Goal: Task Accomplishment & Management: Complete application form

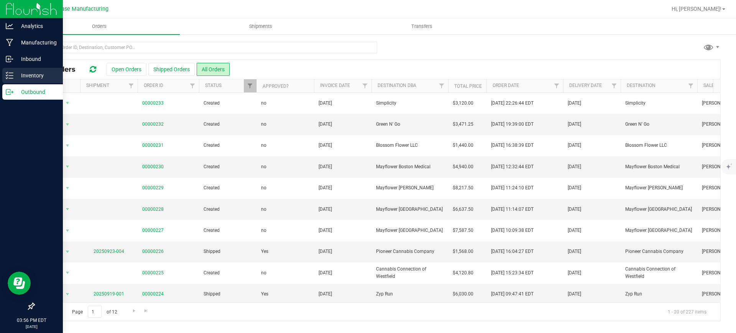
click at [28, 79] on p "Inventory" at bounding box center [36, 75] width 46 height 9
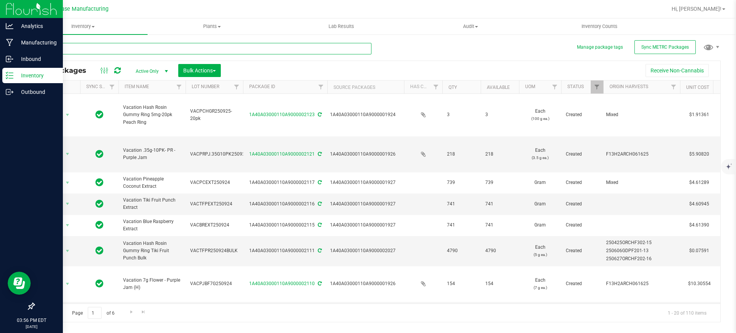
click at [58, 54] on input "text" at bounding box center [203, 49] width 338 height 12
type input "2103"
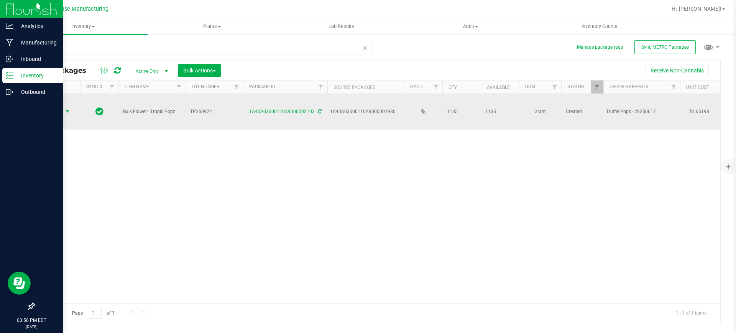
click at [66, 109] on span "select" at bounding box center [67, 112] width 6 height 6
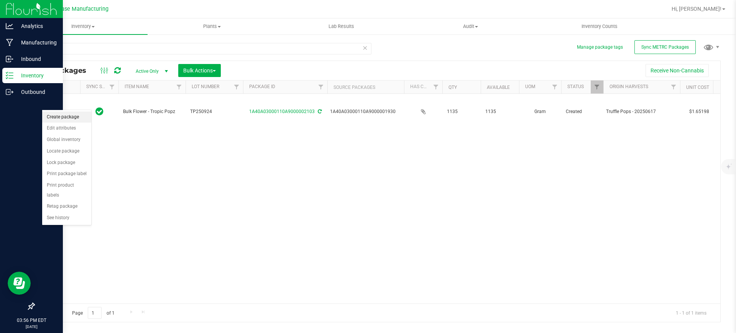
click at [65, 119] on li "Create package" at bounding box center [66, 118] width 49 height 12
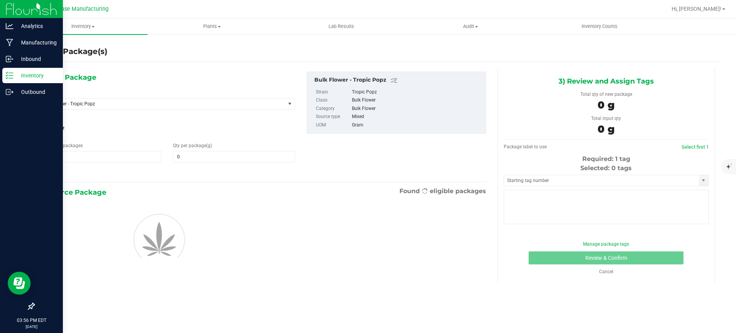
type input "0.0000"
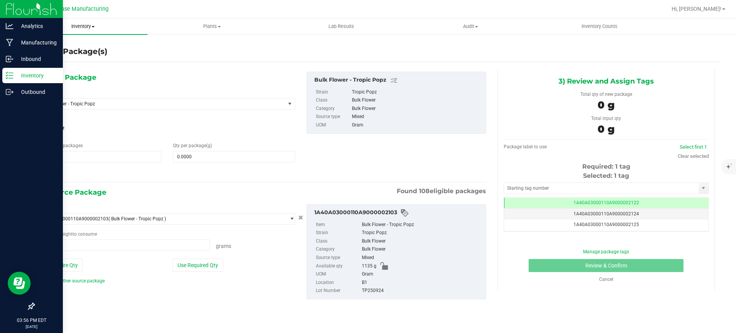
click at [91, 24] on span "Inventory" at bounding box center [82, 26] width 129 height 7
click at [65, 93] on span "From bill of materials" at bounding box center [52, 92] width 69 height 7
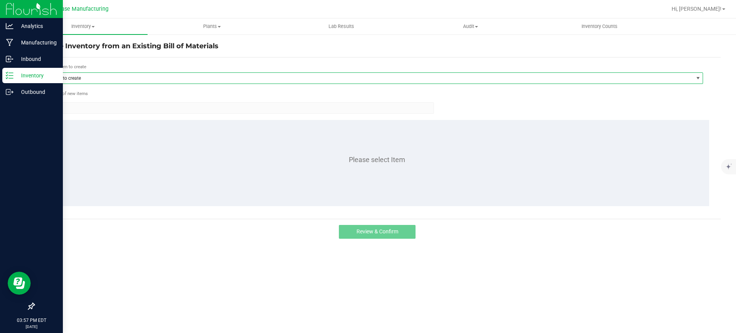
click at [110, 74] on span "Item to create" at bounding box center [369, 78] width 647 height 11
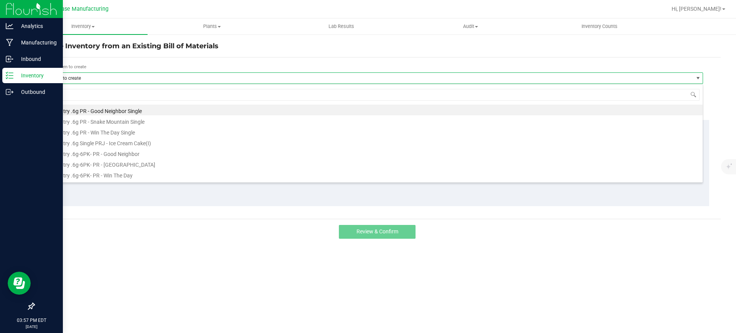
scroll to position [12, 658]
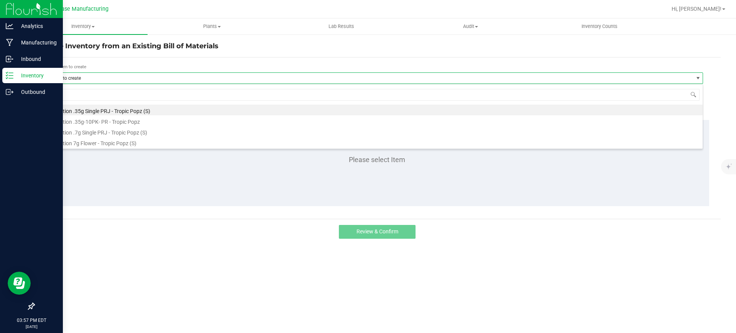
type input "trop"
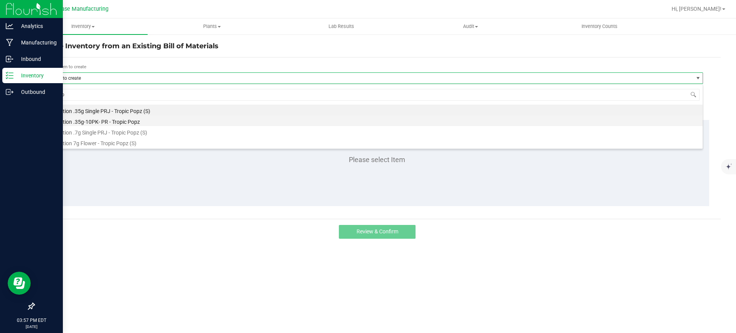
click at [104, 118] on li "Vacation .35g-10PK- PR - Tropic Popz" at bounding box center [374, 120] width 657 height 11
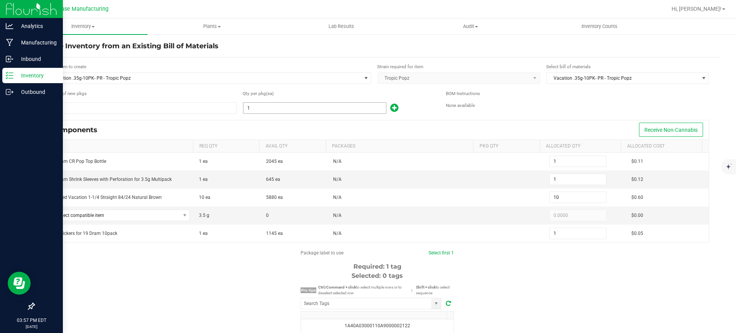
click at [276, 107] on input "1" at bounding box center [315, 108] width 143 height 11
type input "12"
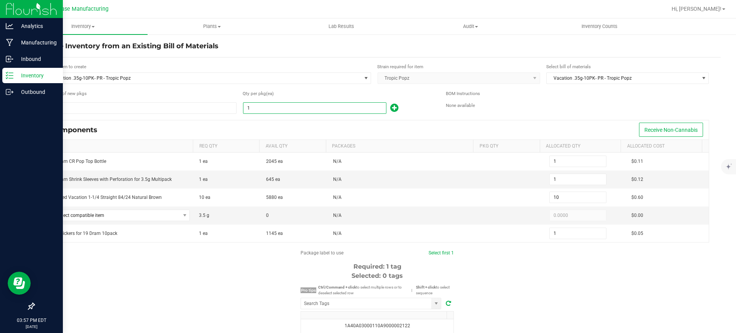
type input "120"
type input "12"
type input "120"
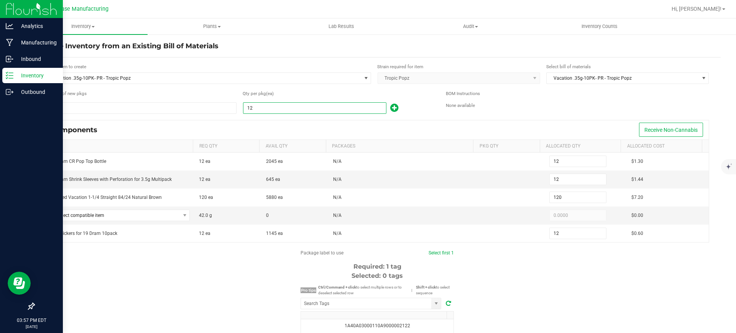
type input "1,200"
type input "120"
click at [182, 217] on span at bounding box center [185, 215] width 6 height 6
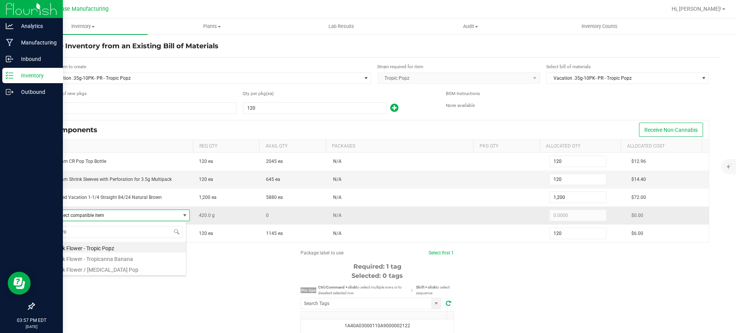
type input "trop"
click at [157, 250] on li "Bulk Flower - Tropic Popz" at bounding box center [118, 247] width 136 height 11
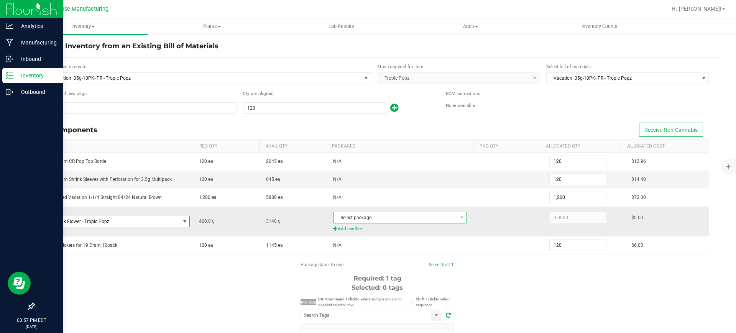
click at [350, 214] on span "Select package" at bounding box center [395, 217] width 123 height 11
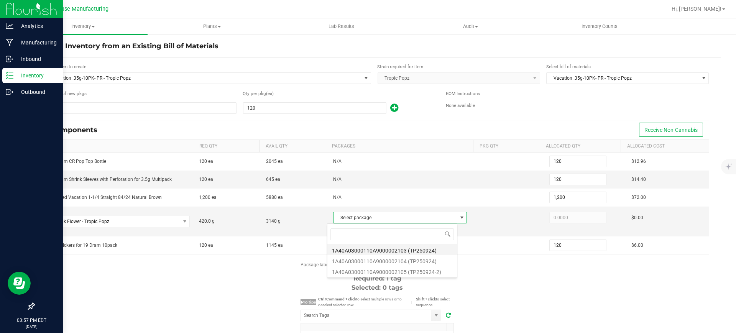
click at [369, 251] on li "1A40A03000110A9000002103 (TP250924)" at bounding box center [392, 249] width 130 height 11
type input "420.0000"
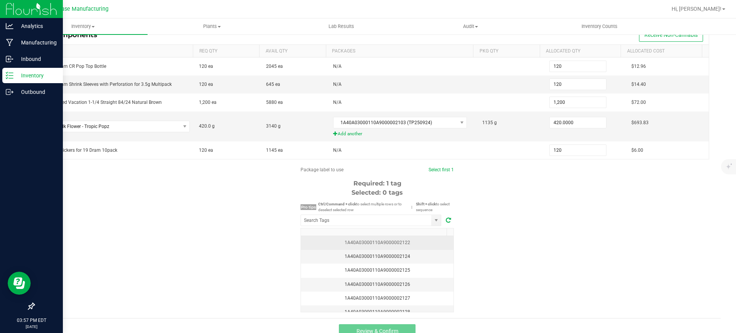
click at [370, 247] on td "1A40A03000110A9000002122" at bounding box center [377, 243] width 153 height 14
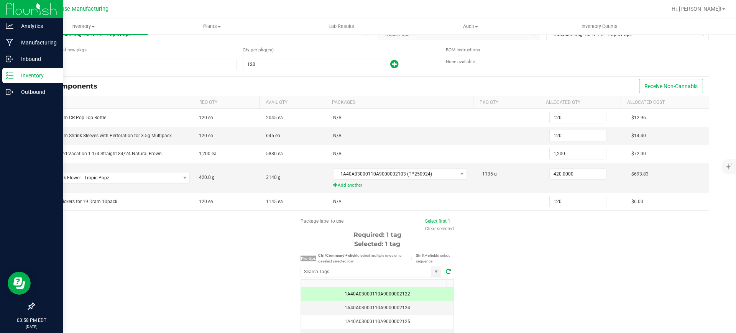
scroll to position [106, 0]
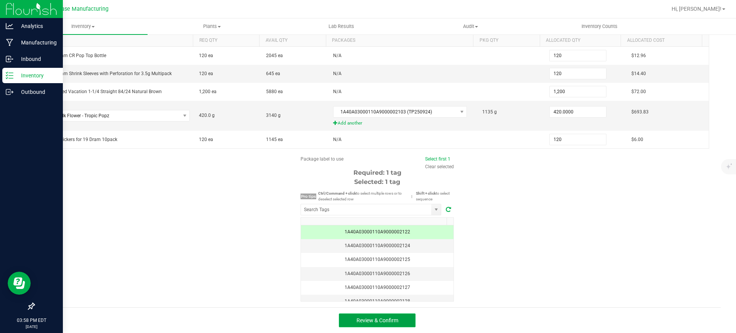
click at [357, 319] on span "Review & Confirm" at bounding box center [378, 321] width 42 height 6
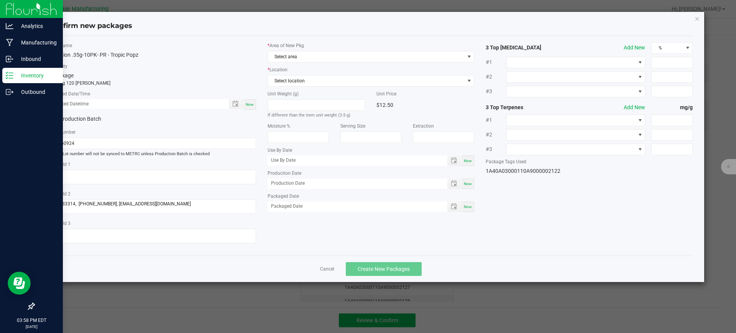
click at [469, 184] on span "Now" at bounding box center [468, 184] width 8 height 4
type input "[DATE]"
click at [472, 205] on span "Now" at bounding box center [468, 207] width 8 height 4
type input "[DATE]"
click at [250, 104] on span "Now" at bounding box center [250, 104] width 8 height 4
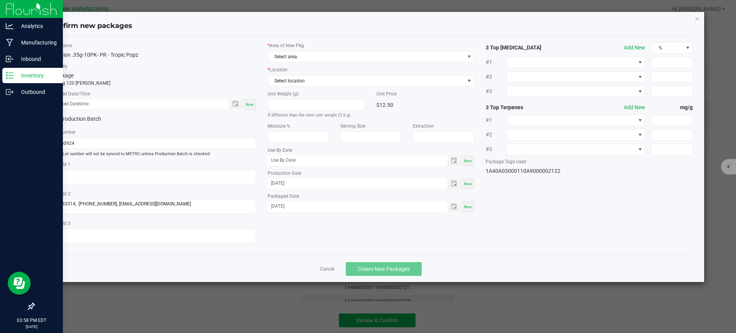
type input "[DATE] 03:58 PM"
click at [152, 143] on input "TP250924" at bounding box center [152, 144] width 207 height 12
paste input "VACTPBF7G"
click at [66, 145] on input "VACTPBF7G250924" at bounding box center [152, 144] width 207 height 12
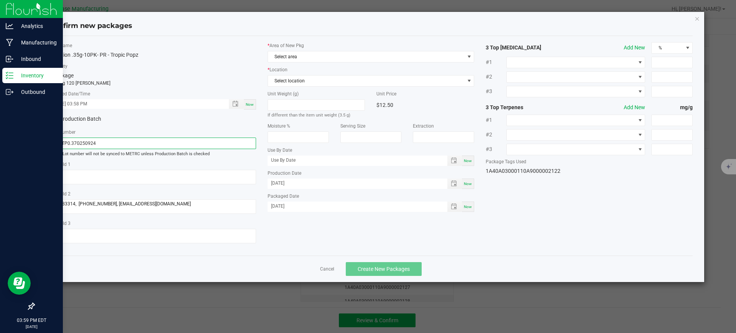
type input "VACTP0.357G250924"
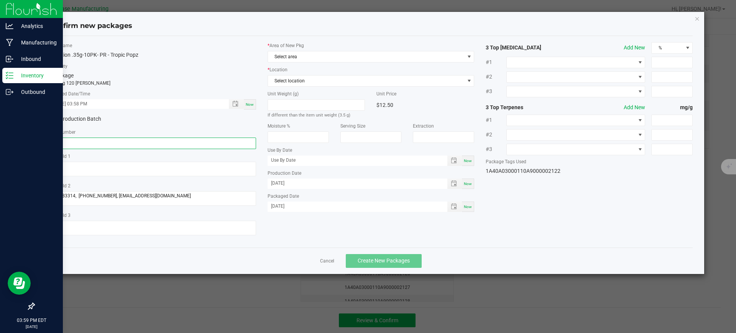
paste input "VACPRPJ.35G10PK250925"
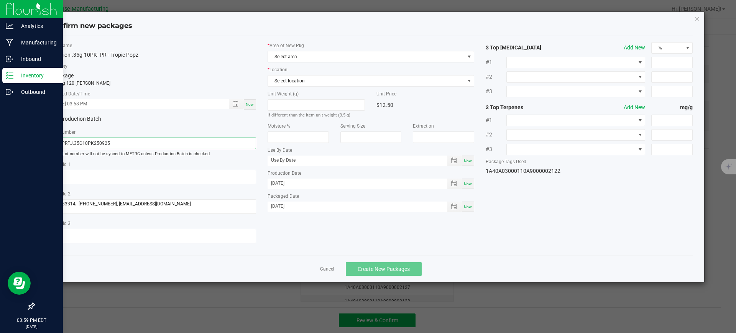
click at [69, 143] on input "VACPRPJ.35G10PK250925" at bounding box center [152, 144] width 207 height 12
click at [71, 142] on input "VACPRPJ.35G10PK250925" at bounding box center [152, 144] width 207 height 12
click at [108, 142] on input "VACPRTP.35G10PK250925" at bounding box center [152, 144] width 207 height 12
type input "VACPRTP.35G10PK250925"
click at [370, 55] on span "Select area" at bounding box center [366, 56] width 197 height 11
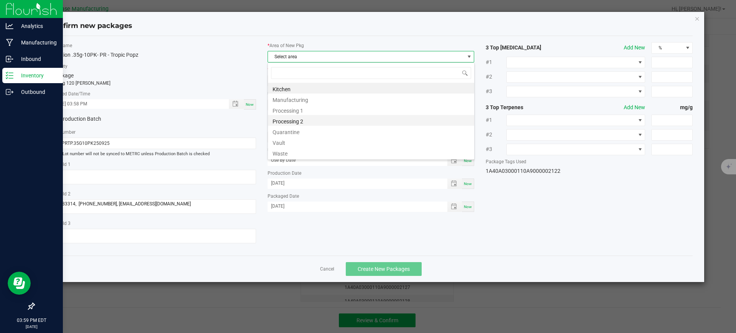
scroll to position [12, 207]
click at [334, 144] on li "Vault" at bounding box center [371, 142] width 206 height 11
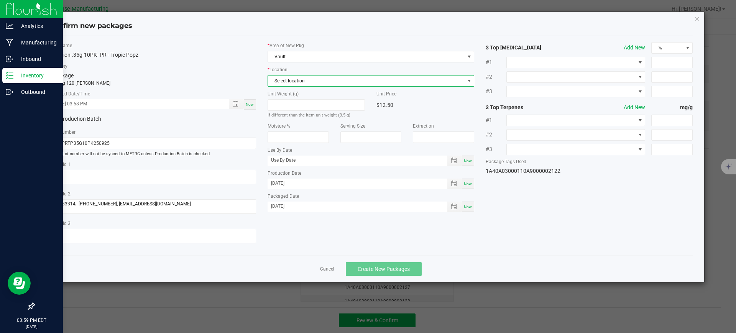
click at [344, 81] on span "Select location" at bounding box center [366, 81] width 197 height 11
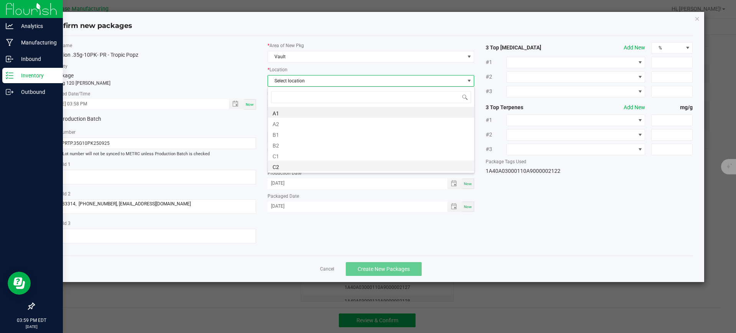
click at [316, 161] on li "C2" at bounding box center [371, 166] width 206 height 11
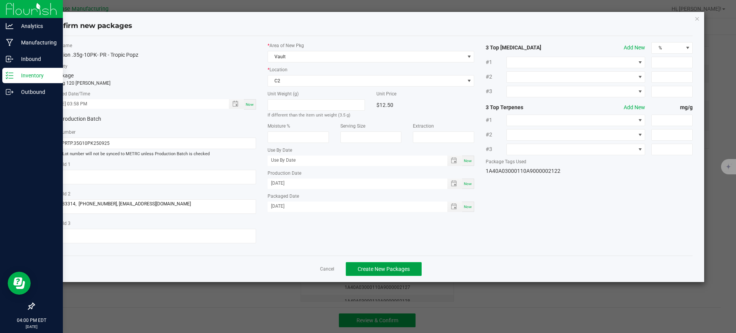
click at [380, 273] on button "Create New Packages" at bounding box center [384, 269] width 76 height 14
click at [334, 270] on link "Cancel" at bounding box center [327, 269] width 14 height 7
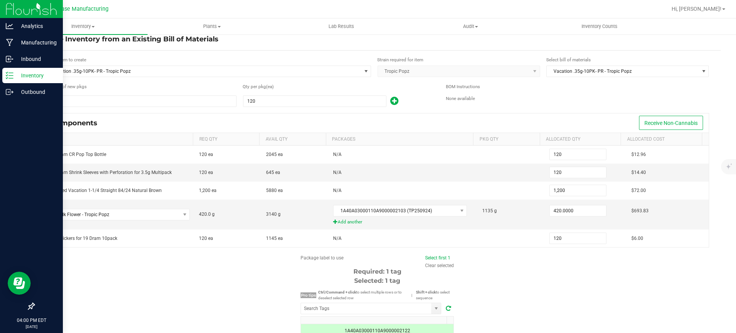
scroll to position [0, 0]
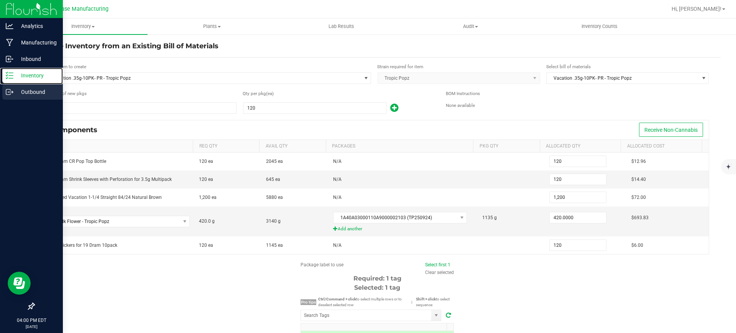
drag, startPoint x: 15, startPoint y: 74, endPoint x: 59, endPoint y: 85, distance: 45.1
click at [15, 74] on p "Inventory" at bounding box center [36, 75] width 46 height 9
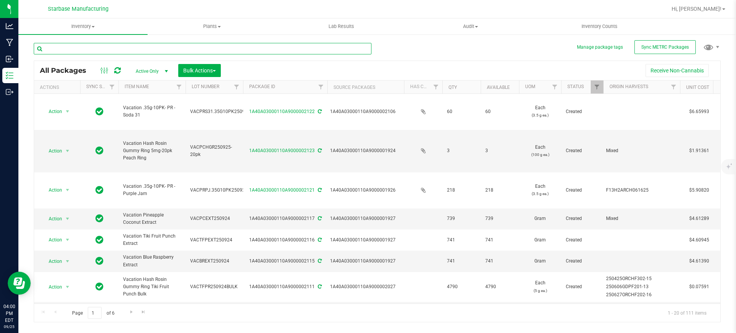
click at [112, 50] on input "text" at bounding box center [203, 49] width 338 height 12
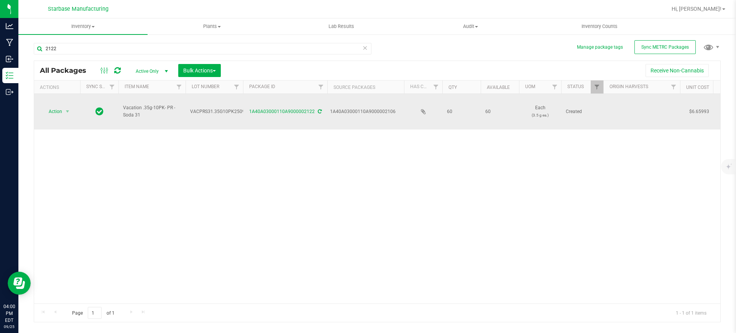
click at [141, 104] on span "Vacation .35g-10PK- PR - Soda 31" at bounding box center [152, 111] width 58 height 15
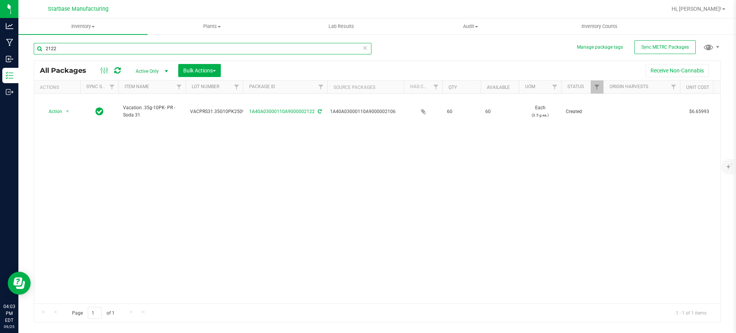
click at [63, 48] on input "2122" at bounding box center [203, 49] width 338 height 12
type input "2103"
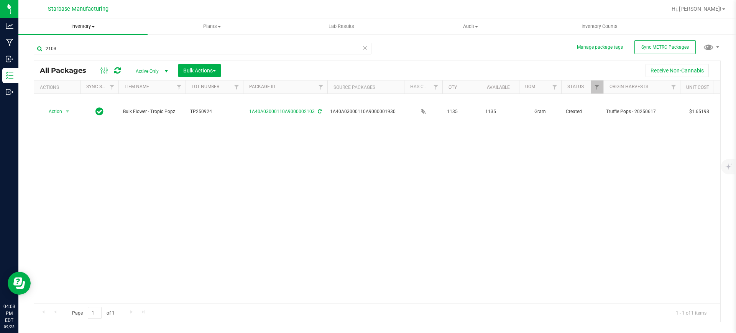
click at [97, 27] on span "Inventory" at bounding box center [82, 26] width 129 height 7
click at [83, 89] on span "From bill of materials" at bounding box center [52, 92] width 69 height 7
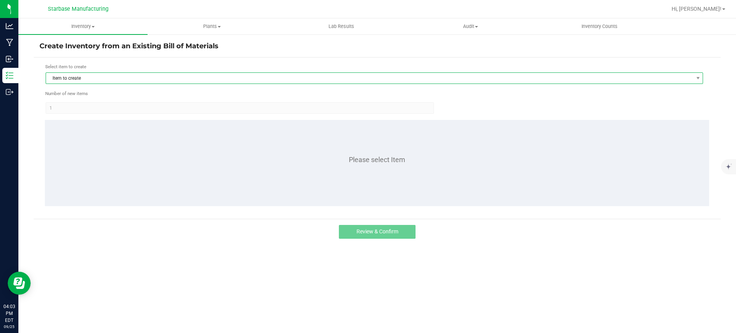
click at [104, 79] on span "Item to create" at bounding box center [369, 78] width 647 height 11
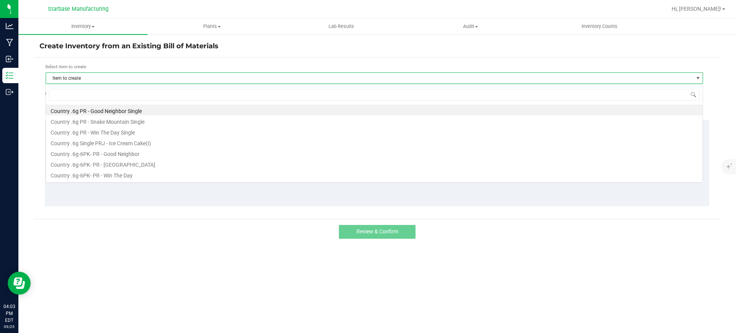
scroll to position [12, 658]
type input "trop"
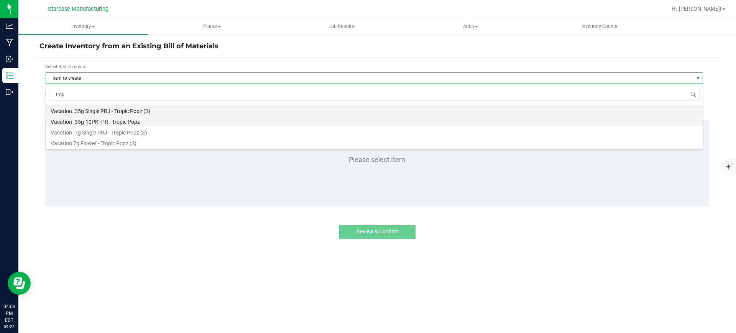
click at [119, 118] on li "Vacation .35g-10PK- PR - Tropic Popz" at bounding box center [374, 120] width 657 height 11
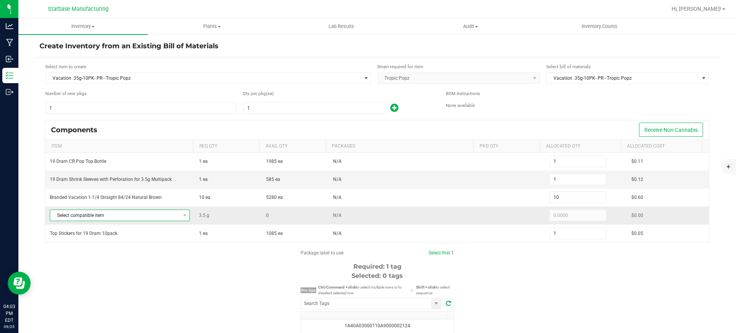
click at [184, 219] on span at bounding box center [185, 215] width 10 height 11
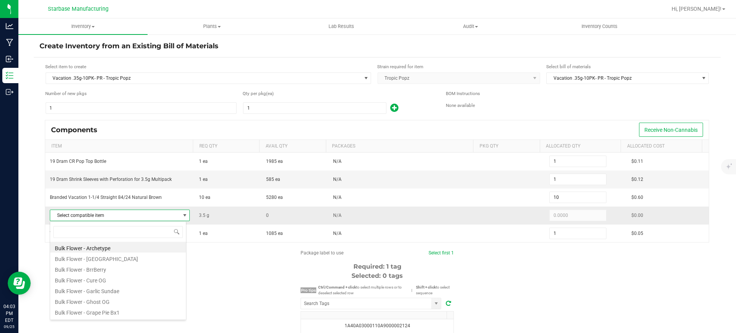
scroll to position [12, 137]
type input "trop"
click at [139, 245] on li "Bulk Flower - Tropic Popz" at bounding box center [118, 247] width 136 height 11
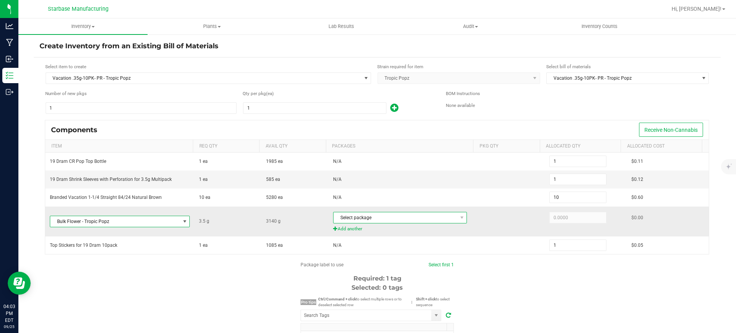
click at [366, 219] on span "Select package" at bounding box center [395, 217] width 123 height 11
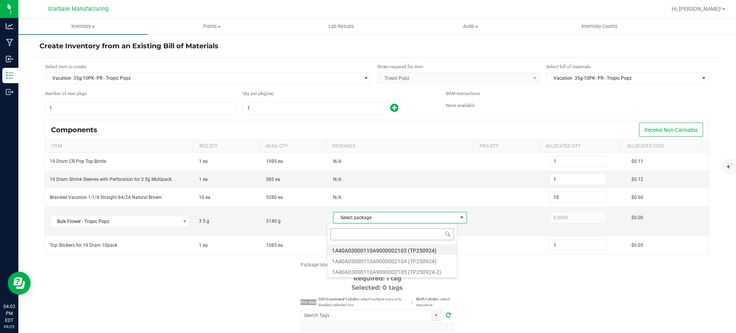
scroll to position [12, 131]
click at [369, 251] on li "1A40A03000110A9000002103 (TP250924)" at bounding box center [392, 249] width 130 height 11
type input "3.5000"
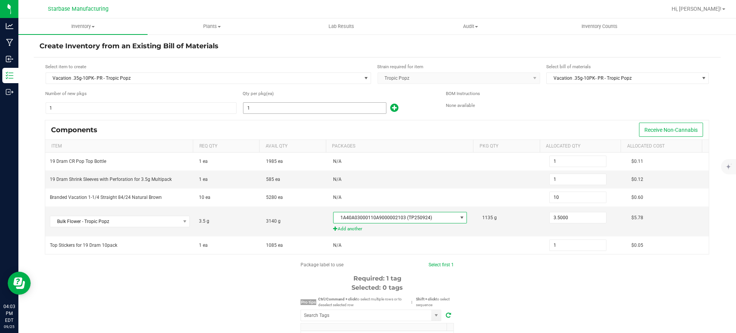
click at [310, 105] on input "1" at bounding box center [315, 108] width 143 height 11
type input "12"
type input "120"
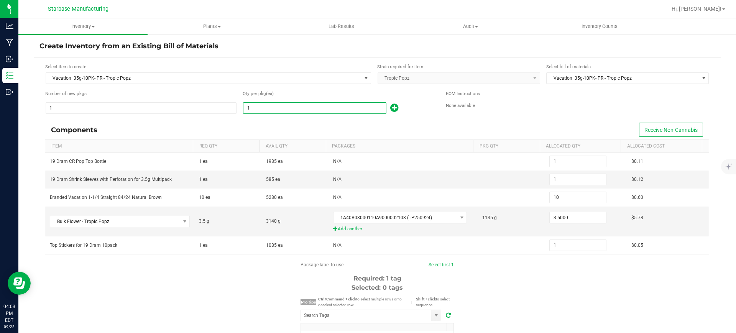
type input "12"
type input "120"
type input "1,200"
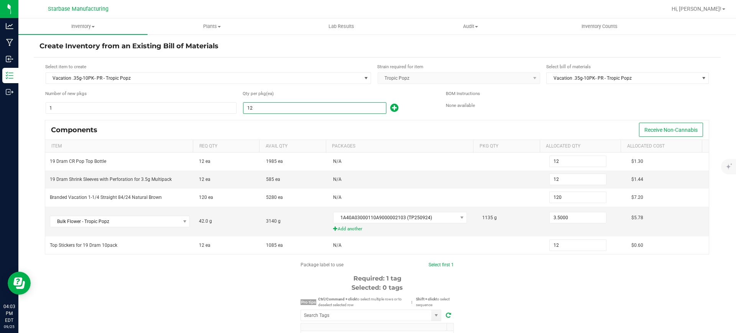
type input "120"
click at [83, 26] on span "Inventory" at bounding box center [82, 26] width 129 height 7
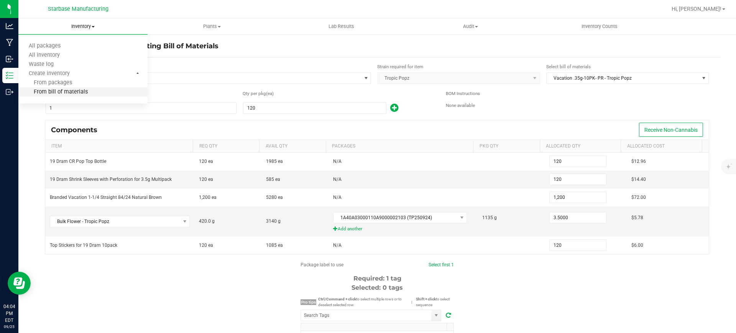
click at [44, 88] on li "From bill of materials" at bounding box center [82, 92] width 129 height 9
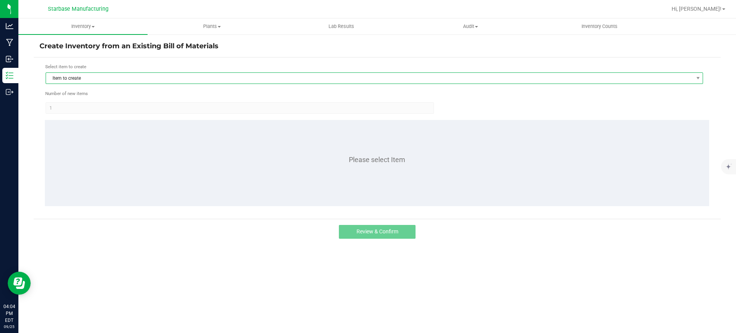
click at [126, 74] on span "Item to create" at bounding box center [369, 78] width 647 height 11
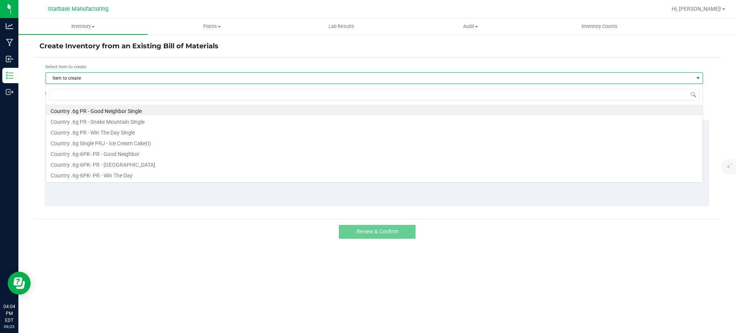
scroll to position [12, 658]
type input "trop"
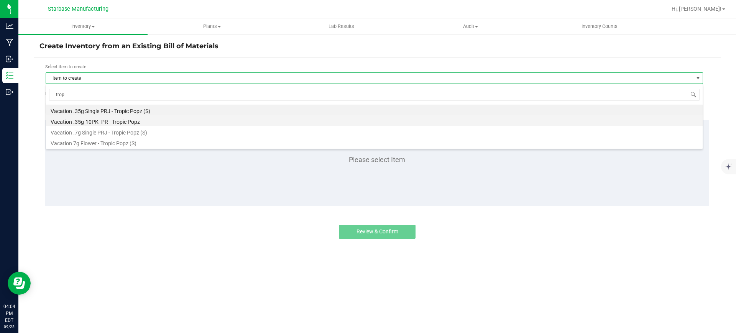
click at [125, 124] on li "Vacation .35g-10PK- PR - Tropic Popz" at bounding box center [374, 120] width 657 height 11
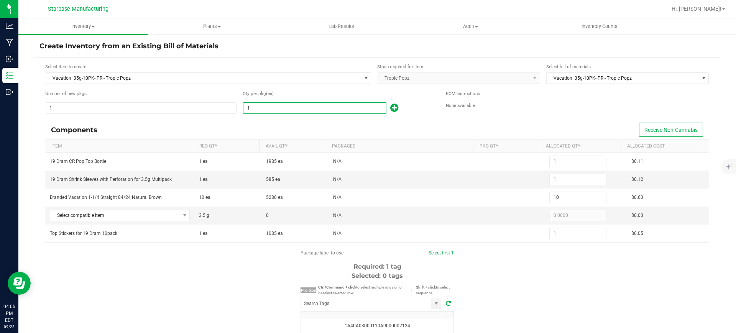
click at [272, 110] on input "1" at bounding box center [315, 108] width 143 height 11
type input "12"
type input "120"
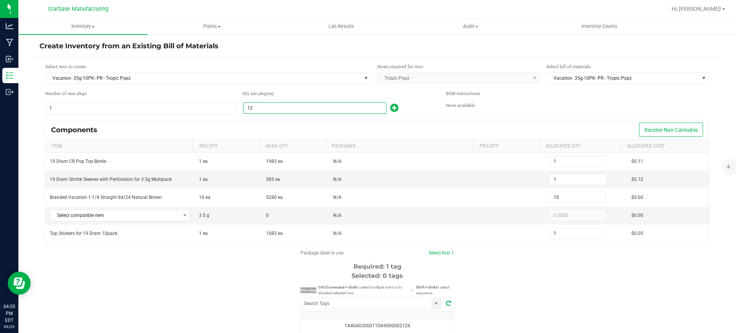
type input "12"
type input "120"
type input "1,200"
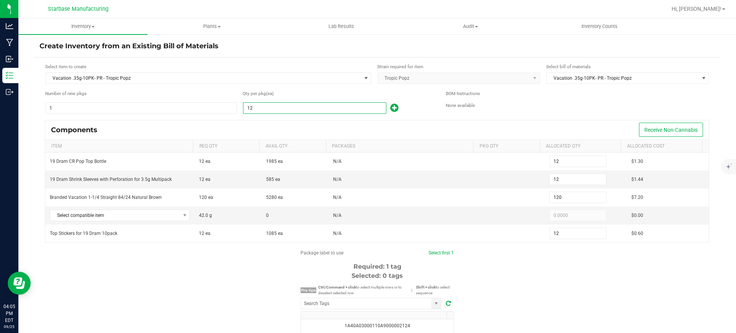
type input "120"
click at [141, 220] on span "Select compatible item" at bounding box center [115, 215] width 130 height 11
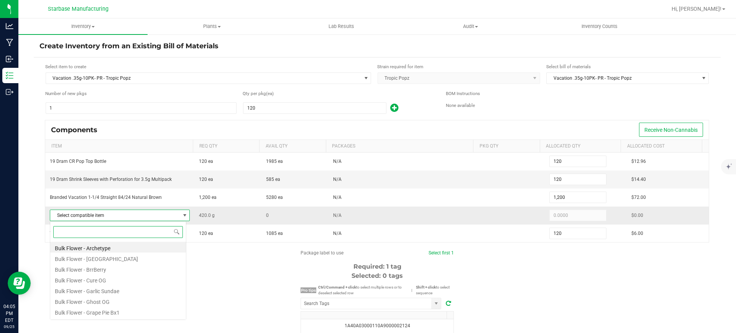
scroll to position [12, 137]
type input "trop"
click at [115, 245] on li "Bulk Flower - Tropic Popz" at bounding box center [118, 247] width 136 height 11
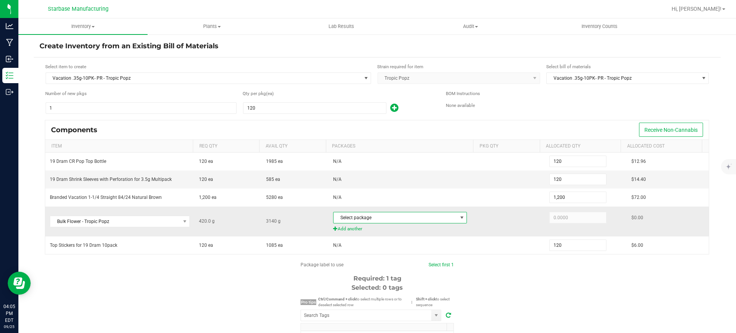
click at [438, 217] on span "Select package" at bounding box center [395, 217] width 123 height 11
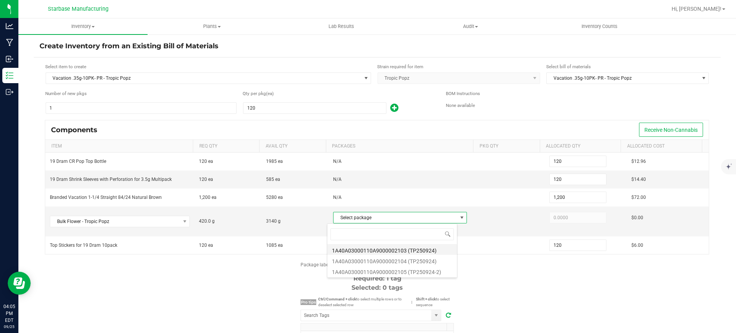
scroll to position [12, 131]
click at [412, 250] on li "1A40A03000110A9000002103 (TP250924)" at bounding box center [392, 249] width 130 height 11
type input "420.0000"
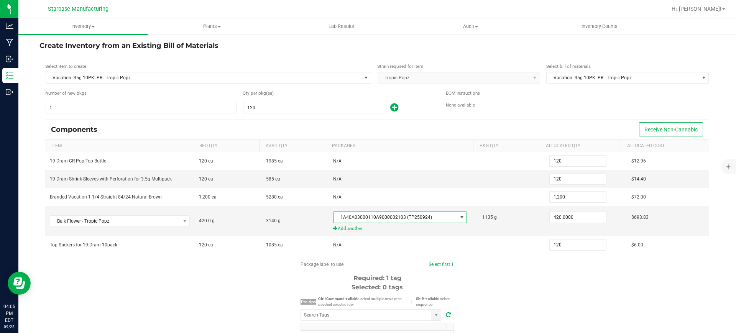
scroll to position [0, 0]
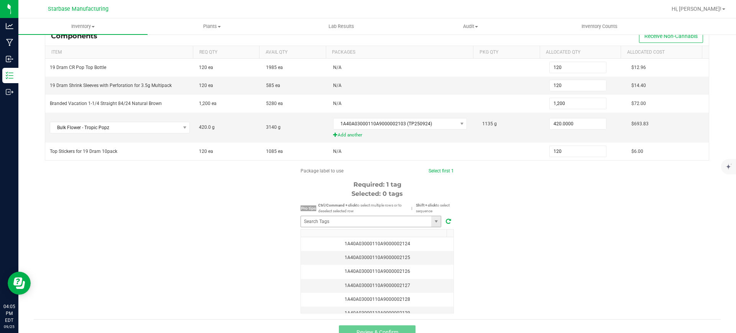
click at [395, 228] on div at bounding box center [377, 221] width 153 height 15
click at [448, 222] on span at bounding box center [448, 220] width 11 height 9
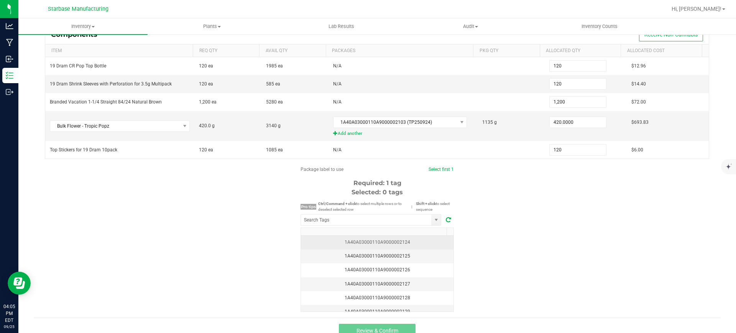
click at [416, 239] on div "1A40A03000110A9000002124" at bounding box center [377, 242] width 143 height 7
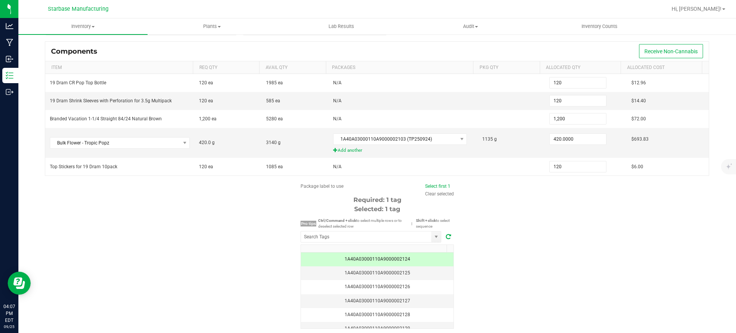
scroll to position [106, 0]
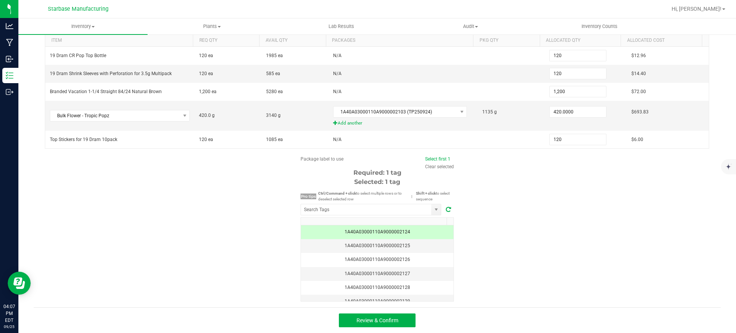
click at [443, 206] on span at bounding box center [448, 209] width 11 height 9
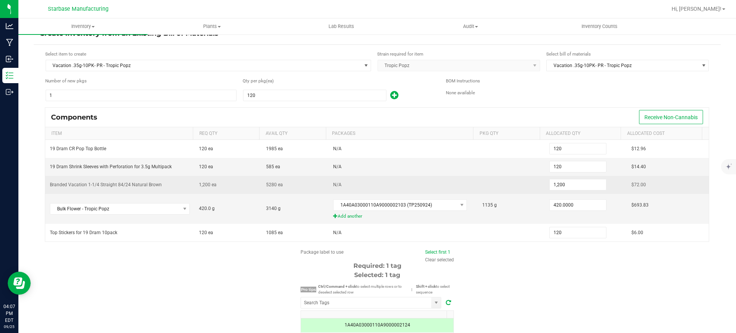
scroll to position [0, 0]
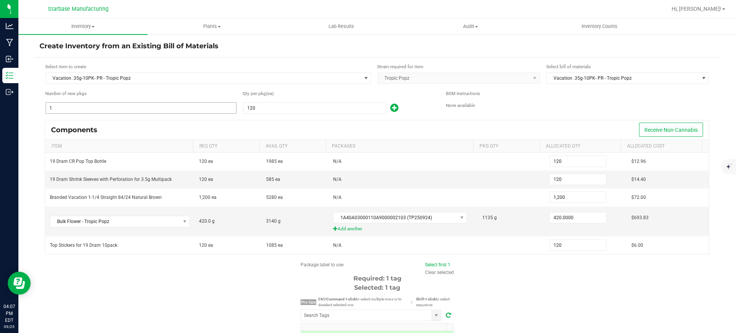
click at [114, 111] on input "1" at bounding box center [141, 108] width 190 height 11
click at [288, 107] on input "120" at bounding box center [315, 108] width 143 height 11
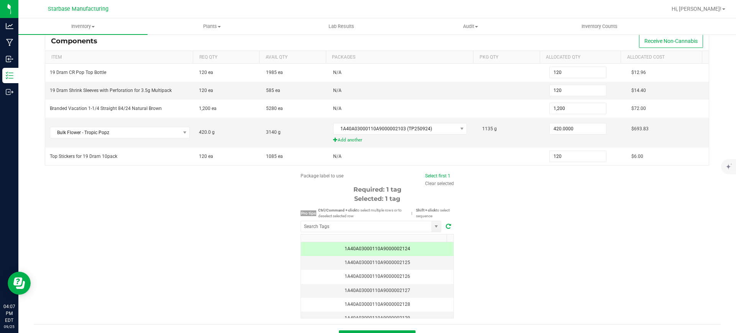
click at [416, 235] on th at bounding box center [374, 239] width 146 height 8
click at [416, 252] on div "1A40A03000110A9000002124" at bounding box center [377, 250] width 143 height 7
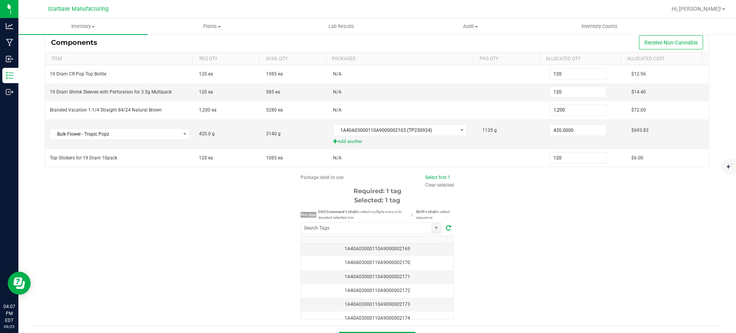
scroll to position [632, 0]
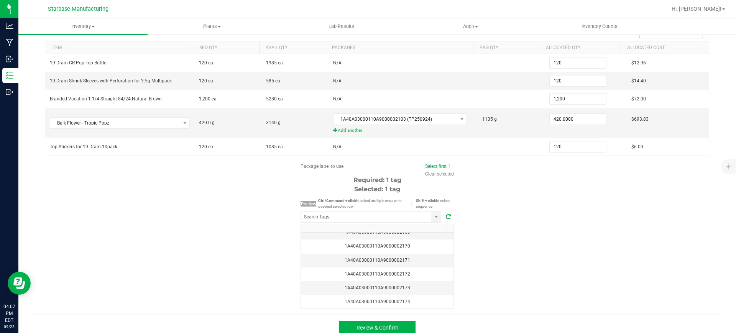
click at [578, 268] on div "Package label to use Select first 1 Clear selected Required: 1 tag Selected: 1 …" at bounding box center [377, 236] width 687 height 146
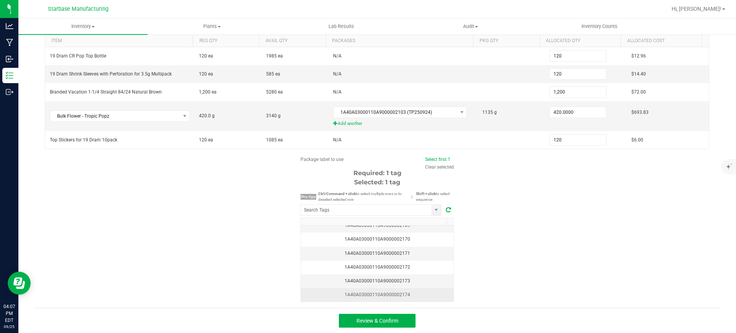
scroll to position [106, 0]
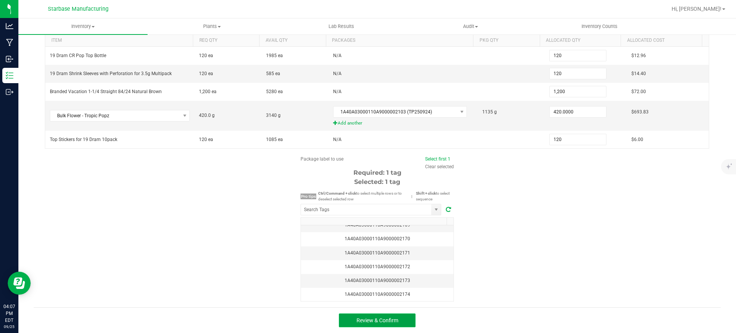
click at [400, 321] on button "Review & Confirm" at bounding box center [377, 321] width 77 height 14
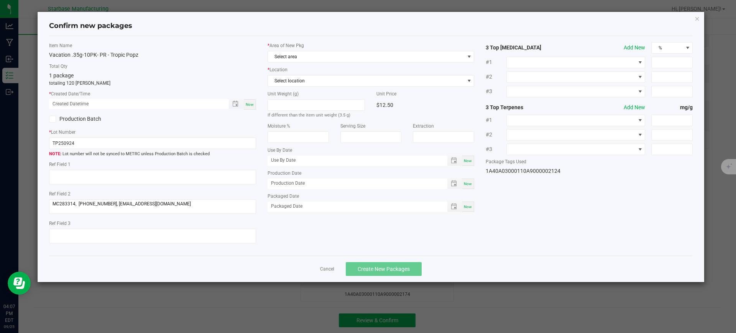
click at [244, 106] on span "Toggle popup" at bounding box center [236, 104] width 15 height 10
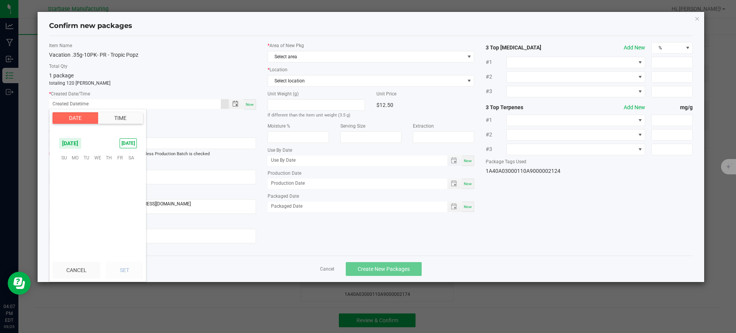
scroll to position [124367, 0]
click at [246, 120] on div "Production Batch" at bounding box center [152, 120] width 219 height 12
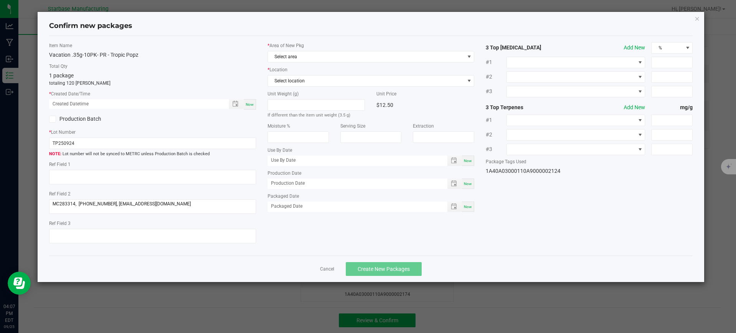
click at [249, 105] on span "Now" at bounding box center [250, 104] width 8 height 4
type input "[DATE] 04:07 PM"
click at [472, 204] on div "Now" at bounding box center [468, 207] width 12 height 10
type input "[DATE]"
click at [465, 184] on span "Now" at bounding box center [468, 184] width 8 height 4
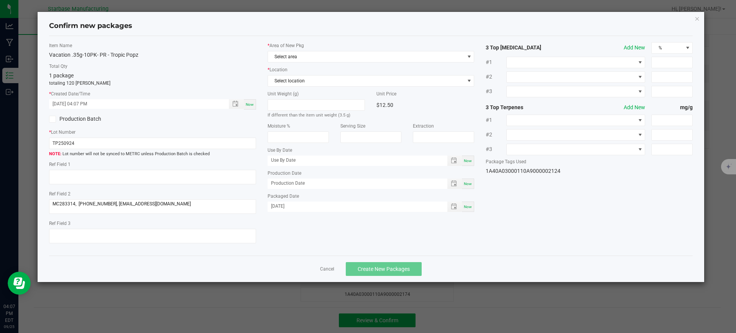
type input "[DATE]"
click at [388, 58] on span "Select area" at bounding box center [366, 56] width 197 height 11
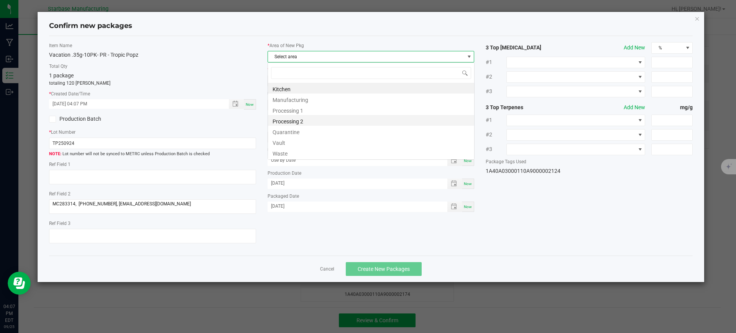
scroll to position [12, 207]
click at [317, 142] on li "Vault" at bounding box center [371, 142] width 206 height 11
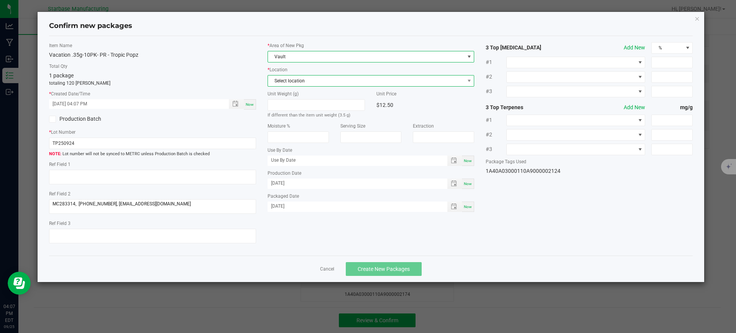
click at [342, 81] on span "Select location" at bounding box center [366, 81] width 197 height 11
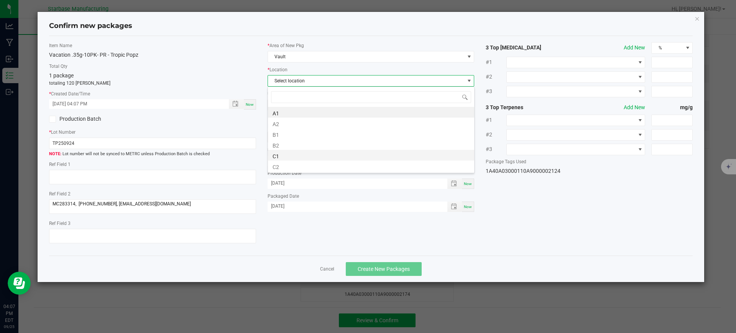
click at [305, 158] on li "C1" at bounding box center [371, 155] width 206 height 11
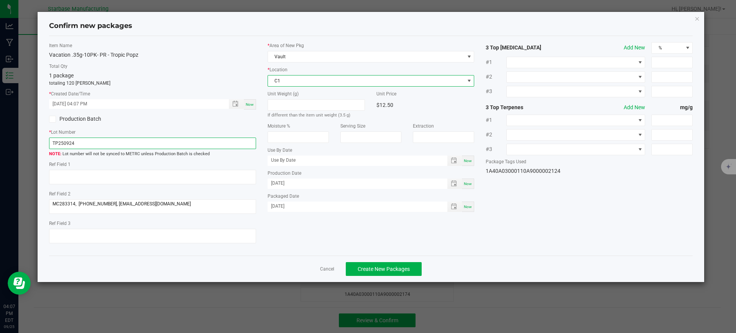
click at [135, 146] on input "TP250924" at bounding box center [152, 144] width 207 height 12
paste input "VACPRPJ.35G10PK250925"
click at [67, 143] on input "VACPRPJ.35G10PK250925" at bounding box center [152, 144] width 207 height 12
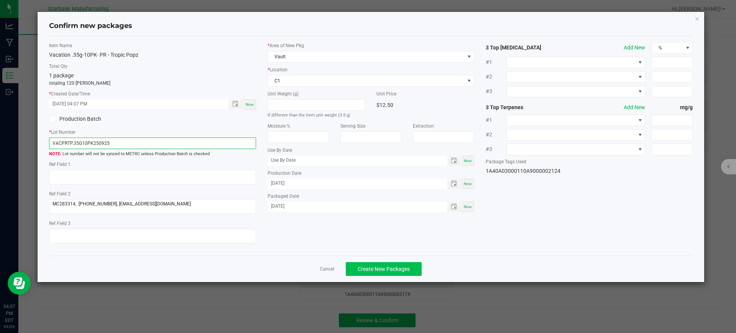
type input "VACPRTP.35G10PK250925"
click at [415, 266] on button "Create New Packages" at bounding box center [384, 269] width 76 height 14
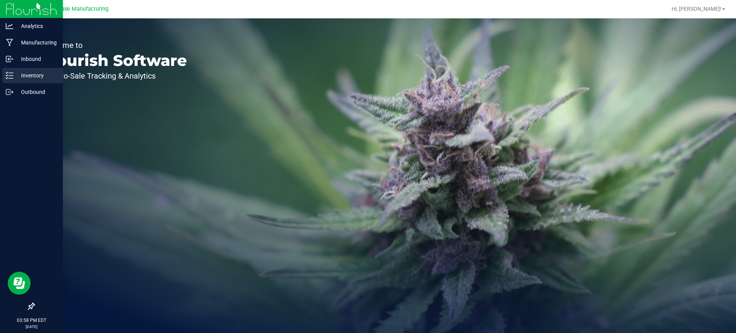
click at [30, 81] on div "Inventory" at bounding box center [32, 75] width 61 height 15
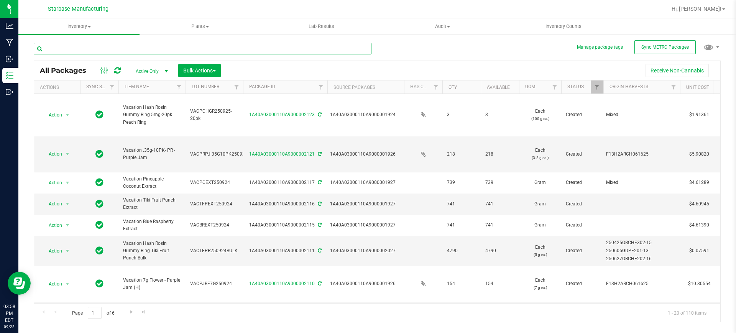
click at [146, 48] on input "text" at bounding box center [203, 49] width 338 height 12
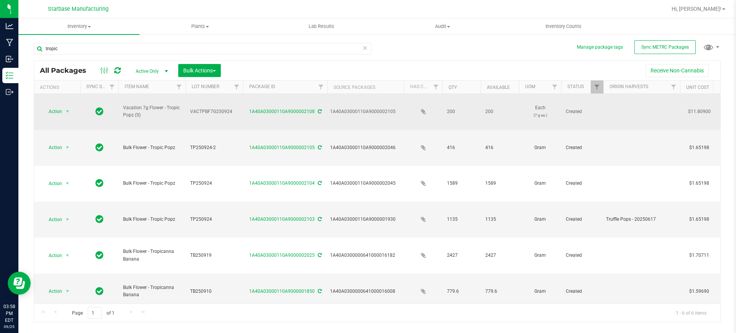
click at [210, 108] on span "VACTPBF7G250924" at bounding box center [214, 111] width 48 height 7
copy span "VACTPBF7G250924"
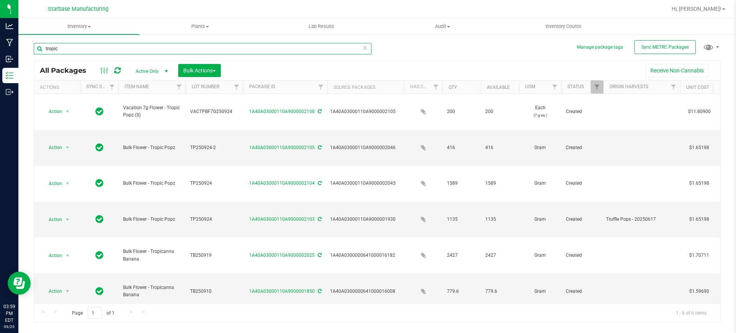
click at [99, 48] on input "tropic" at bounding box center [203, 49] width 338 height 12
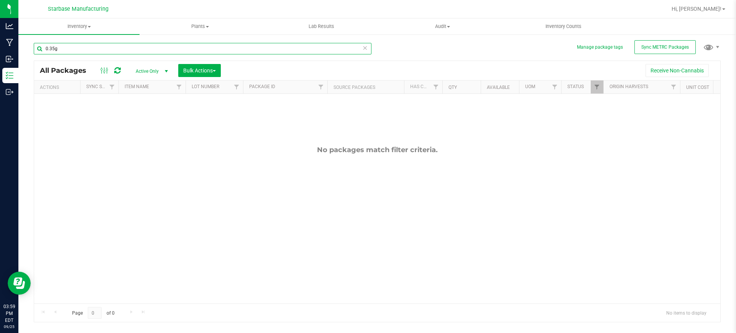
click at [95, 49] on input "0.35g" at bounding box center [203, 49] width 338 height 12
click at [95, 47] on input "0.35g" at bounding box center [203, 49] width 338 height 12
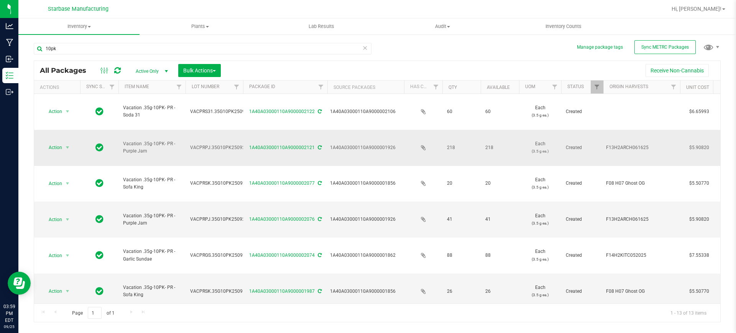
click at [230, 144] on span "VACPRPJ.35G10PK250925" at bounding box center [219, 147] width 58 height 7
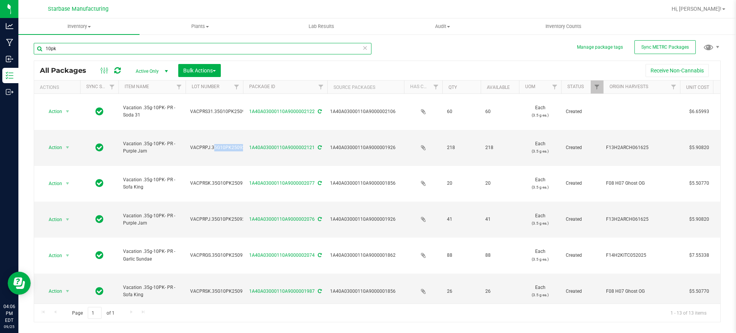
click at [122, 47] on input "10pk" at bounding box center [203, 49] width 338 height 12
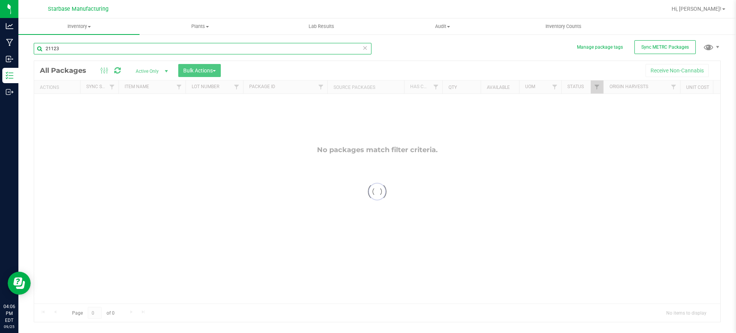
click at [53, 49] on input "21123" at bounding box center [203, 49] width 338 height 12
type input "2123"
